Goal: Navigation & Orientation: Find specific page/section

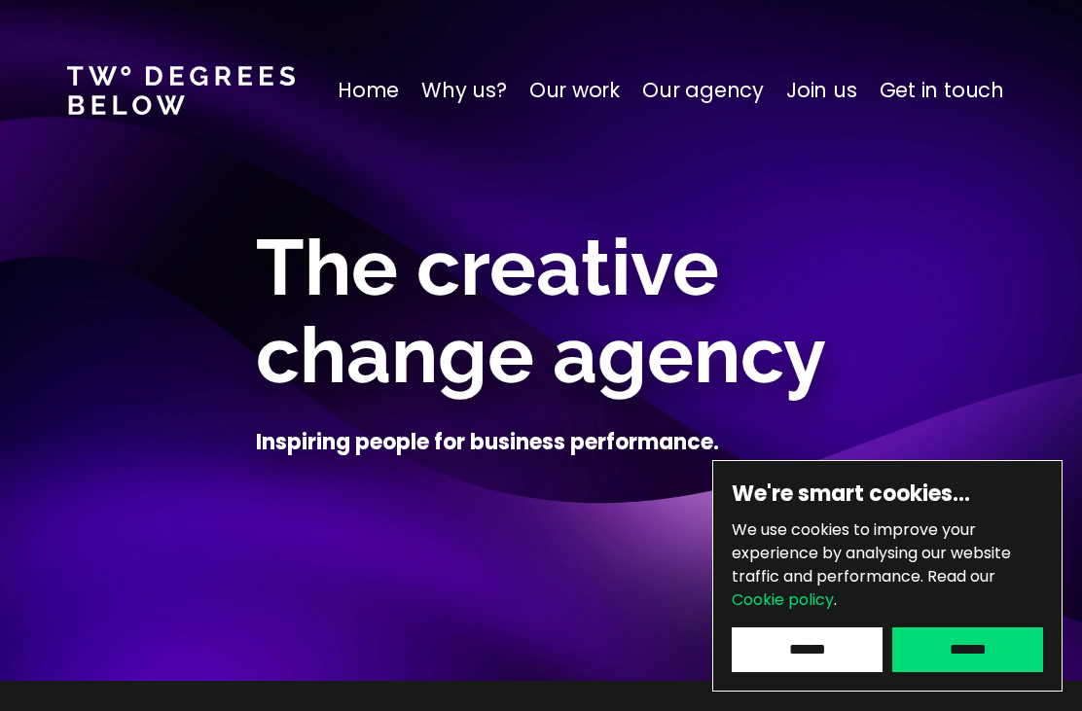
click at [794, 656] on input "******" at bounding box center [807, 650] width 151 height 45
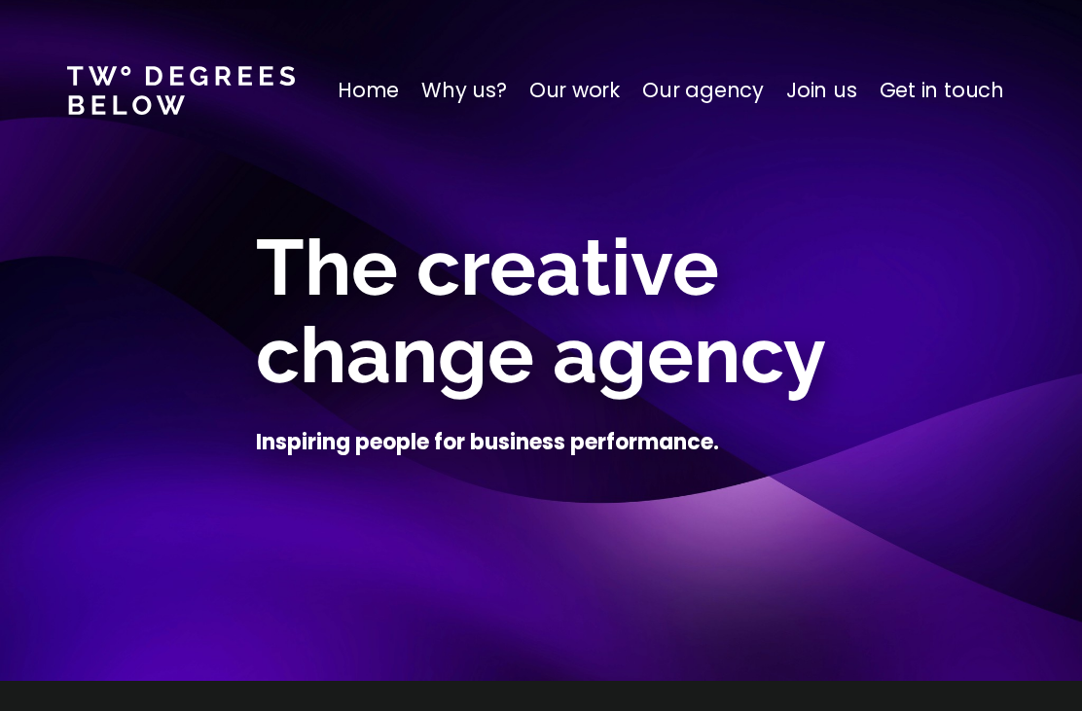
click at [376, 87] on p "Home" at bounding box center [368, 90] width 61 height 31
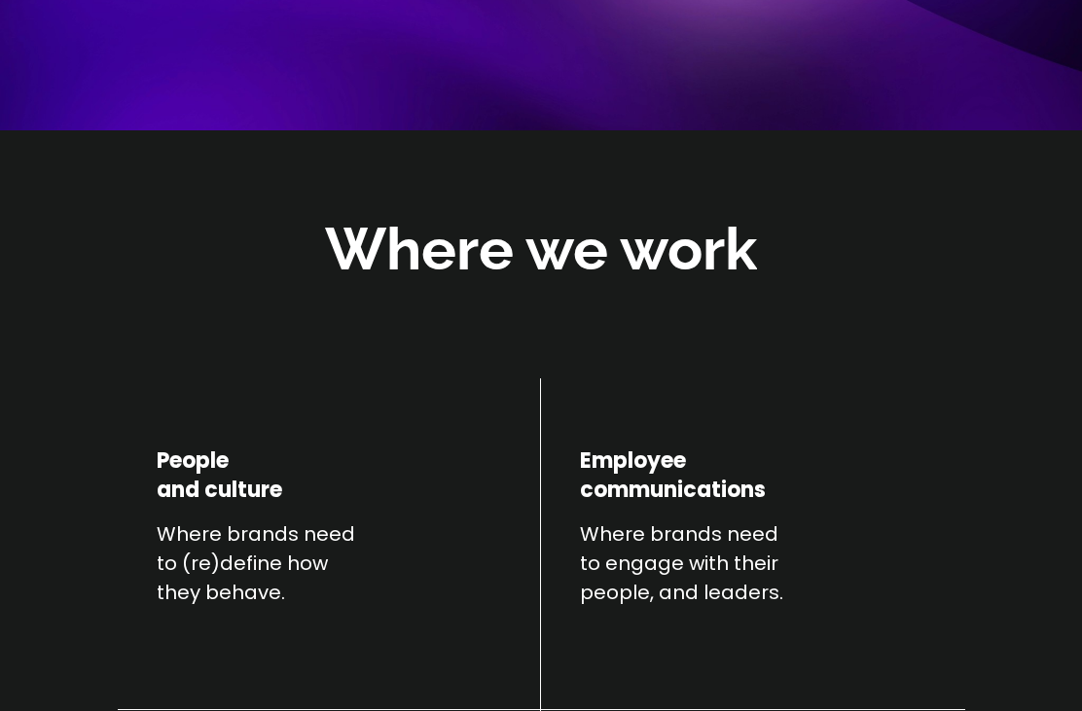
scroll to position [552, 0]
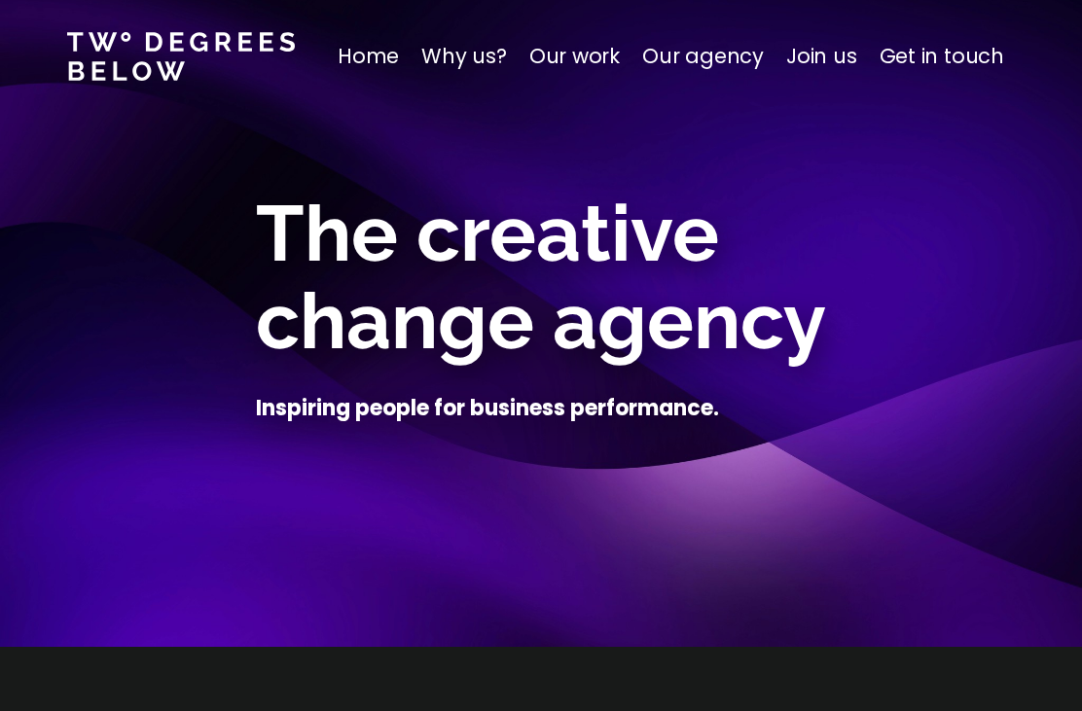
scroll to position [0, 0]
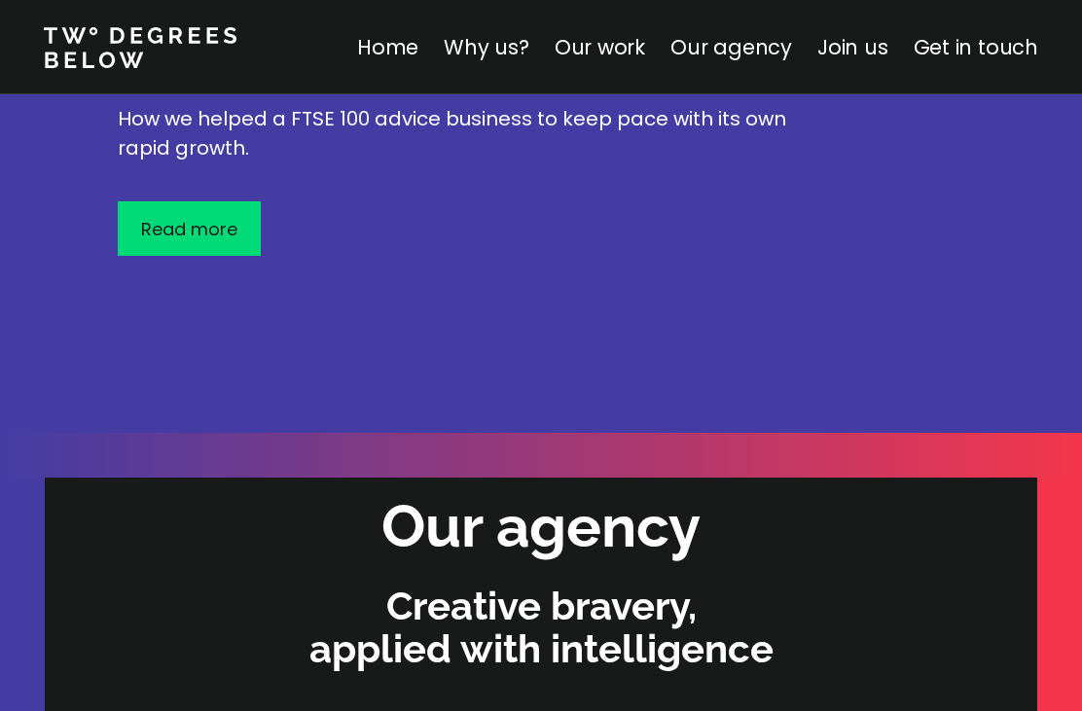
scroll to position [5537, 0]
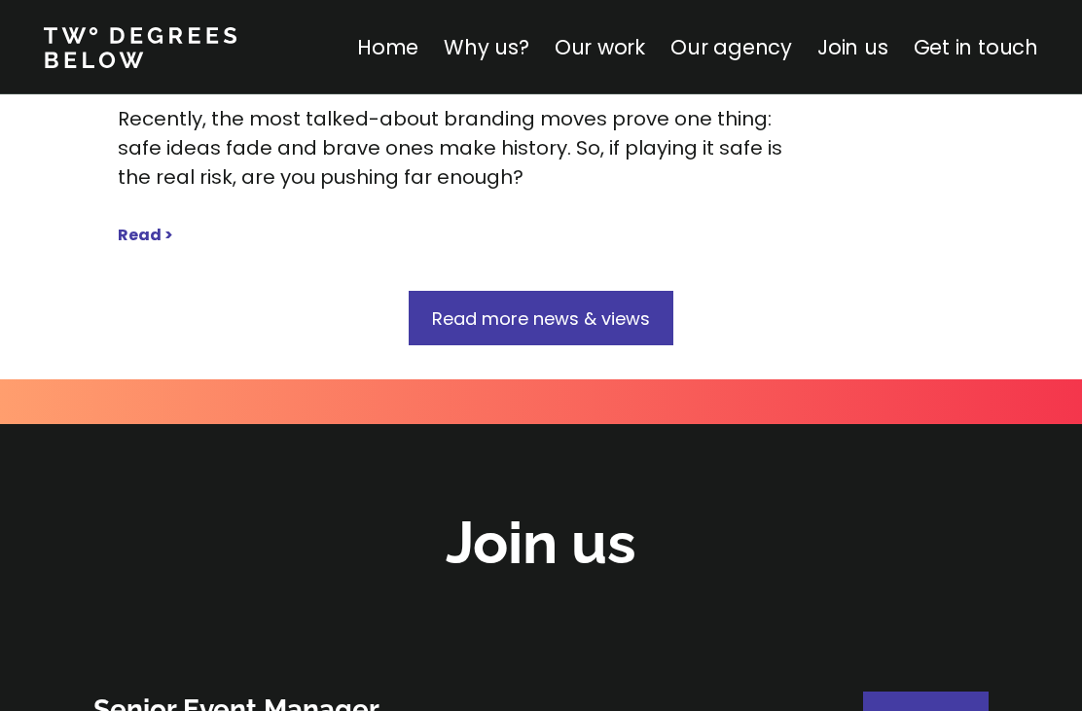
scroll to position [10583, 0]
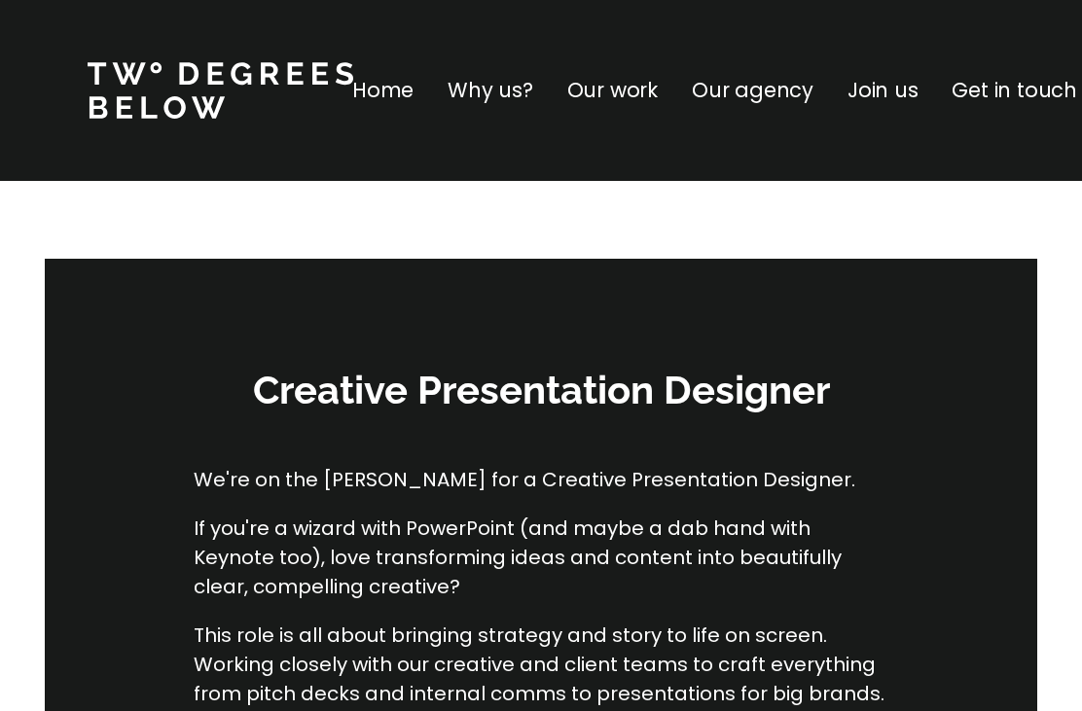
scroll to position [10583, 0]
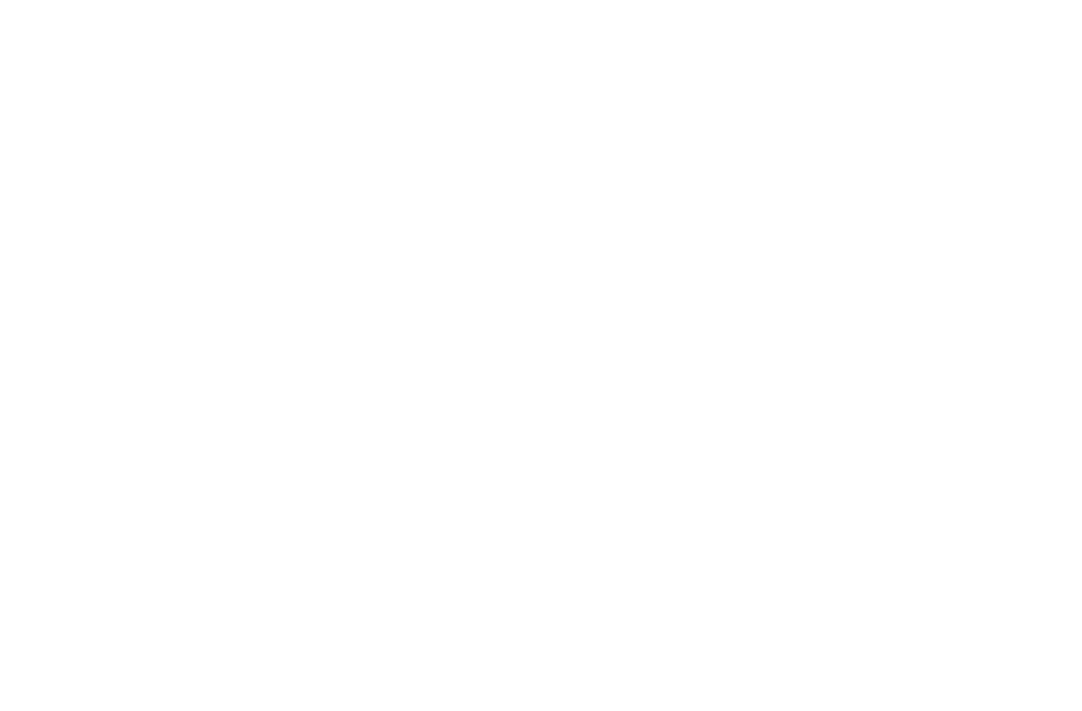
scroll to position [5537, 0]
